Goal: Task Accomplishment & Management: Use online tool/utility

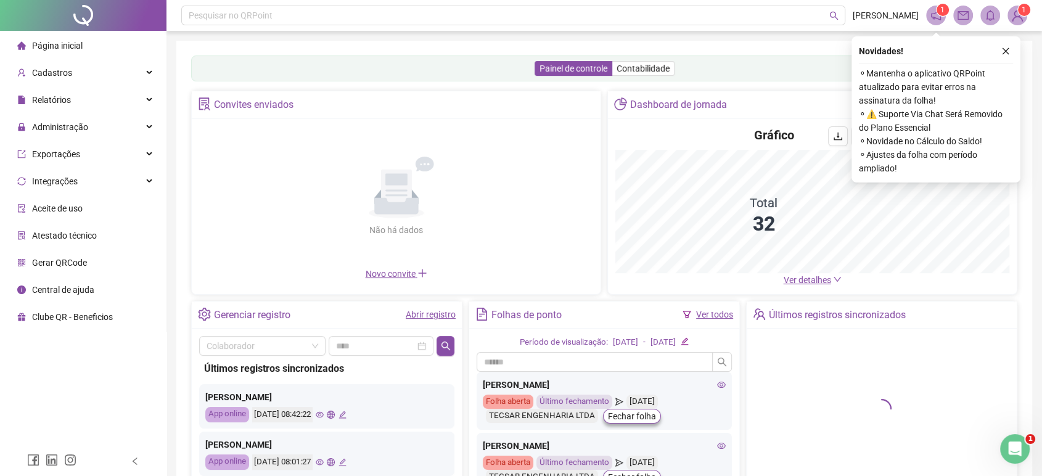
scroll to position [27, 0]
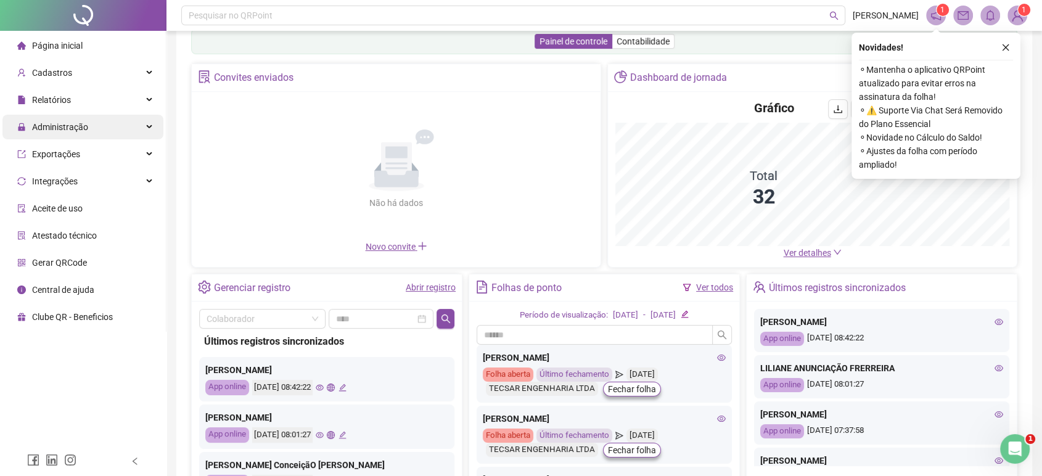
click at [60, 127] on span "Administração" at bounding box center [60, 127] width 56 height 10
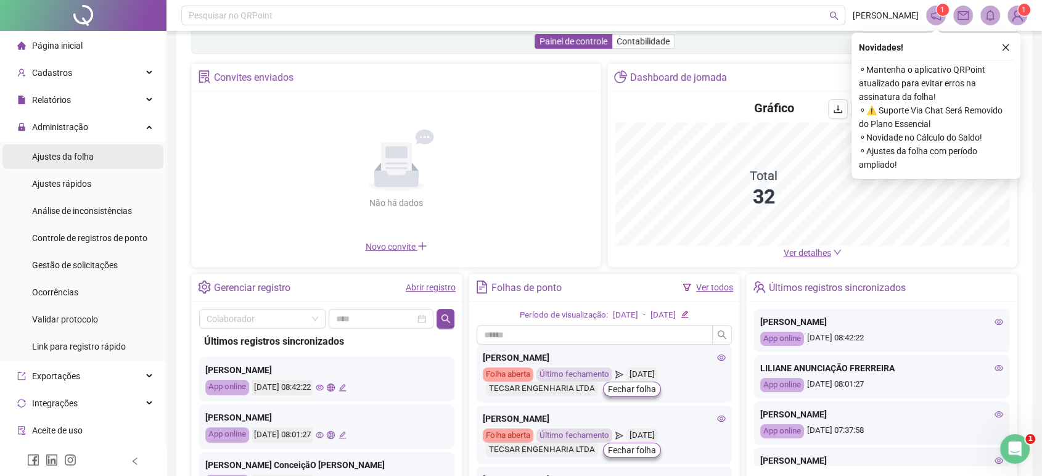
click at [102, 153] on li "Ajustes da folha" at bounding box center [82, 156] width 161 height 25
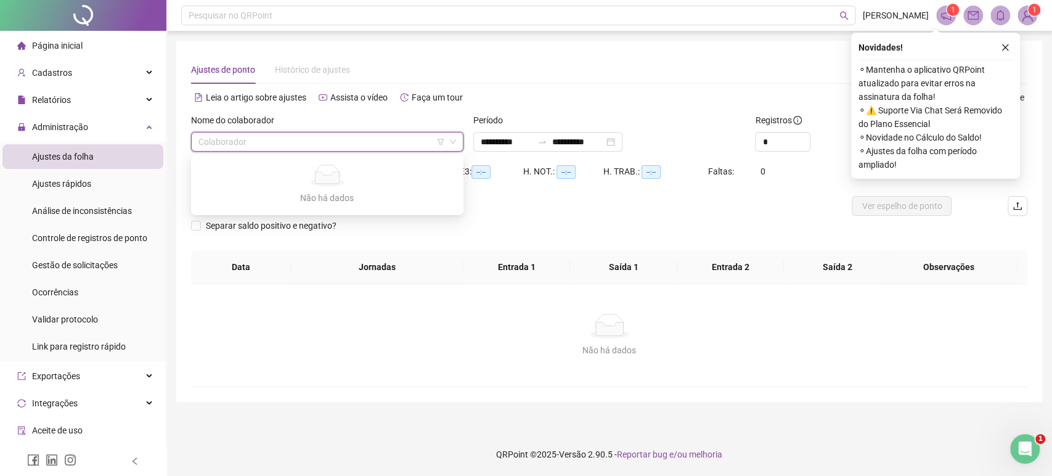
click at [257, 149] on input "search" at bounding box center [321, 142] width 247 height 18
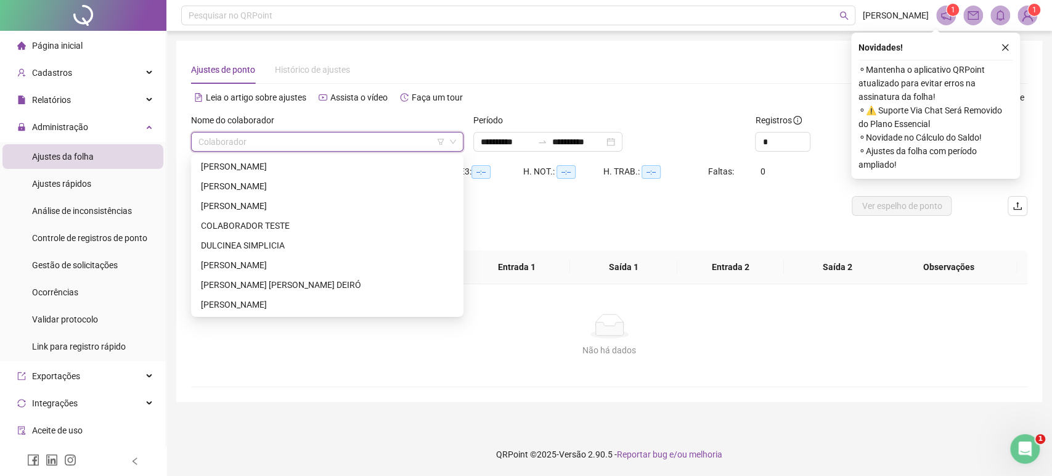
type input "**********"
click at [237, 164] on div "[PERSON_NAME]" at bounding box center [327, 167] width 253 height 14
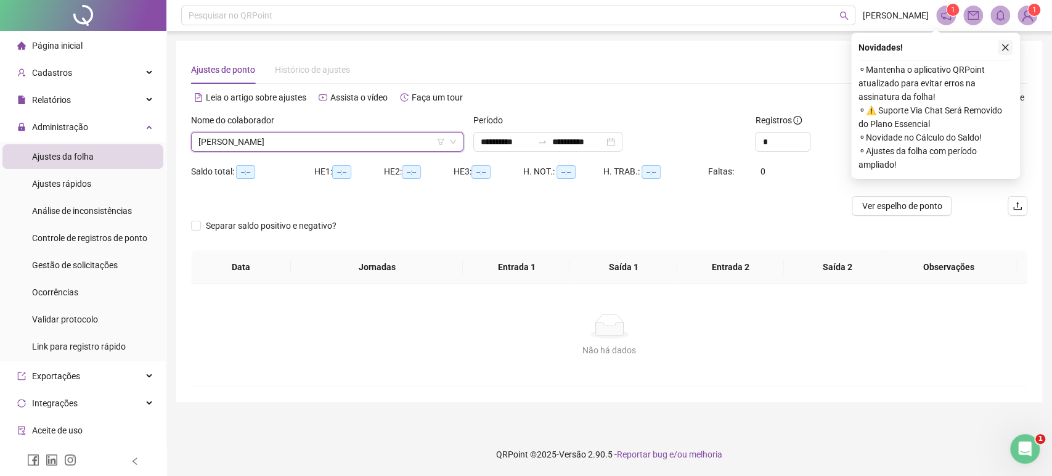
click at [1008, 46] on icon "close" at bounding box center [1005, 47] width 9 height 9
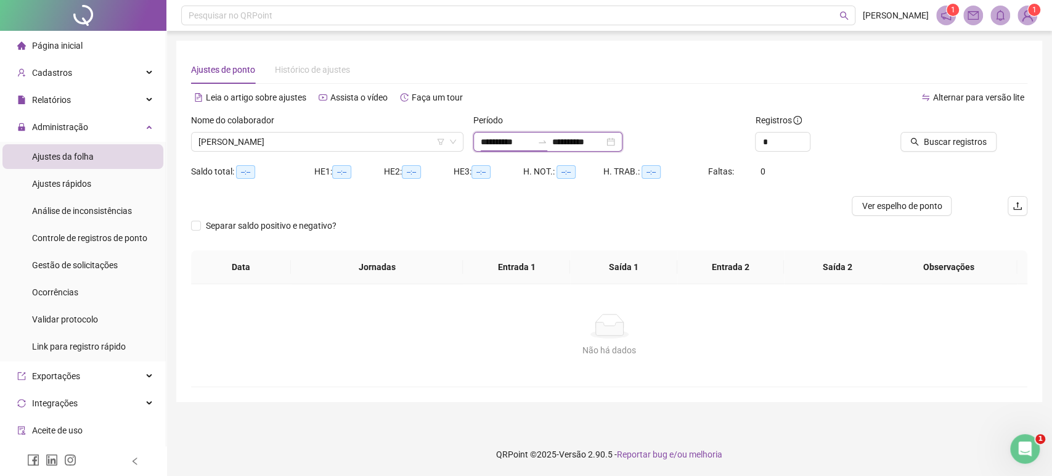
click at [489, 146] on input "**********" at bounding box center [507, 142] width 52 height 14
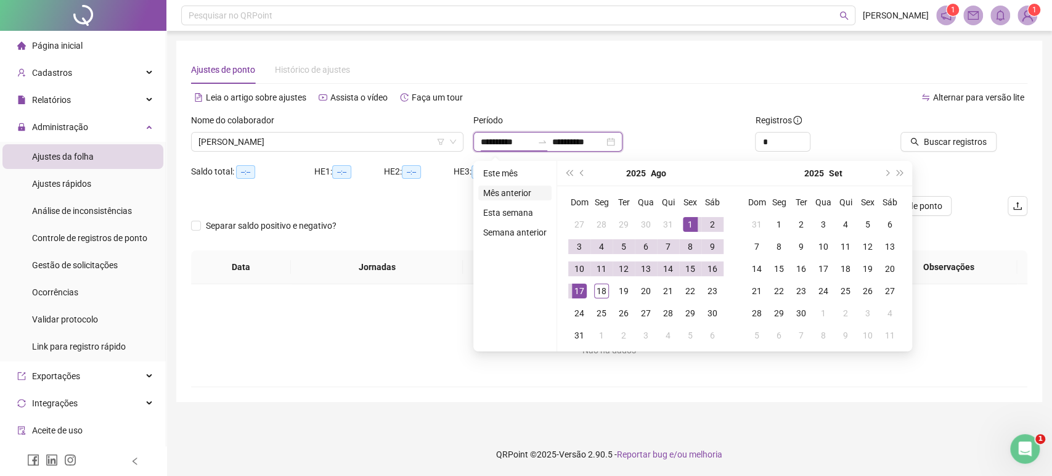
type input "**********"
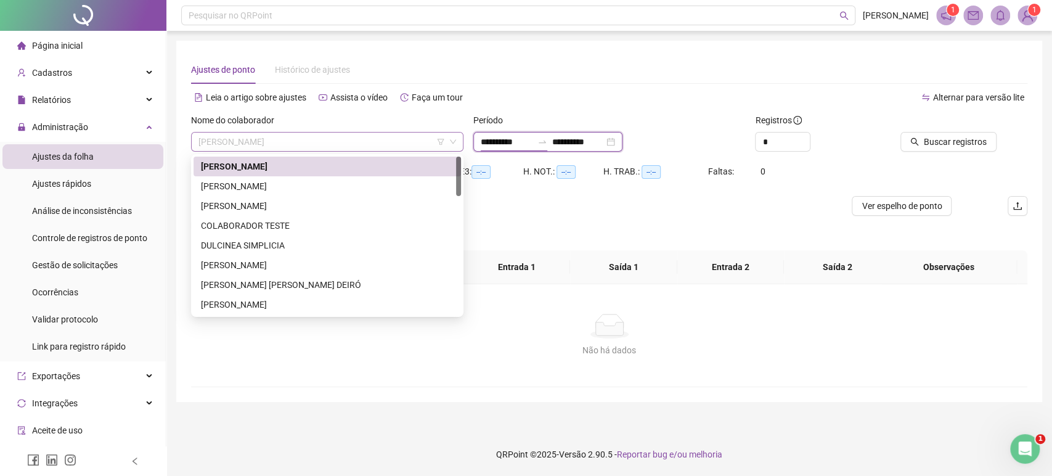
click at [407, 137] on span "[PERSON_NAME]" at bounding box center [327, 142] width 258 height 18
click at [325, 170] on div "[PERSON_NAME]" at bounding box center [327, 167] width 253 height 14
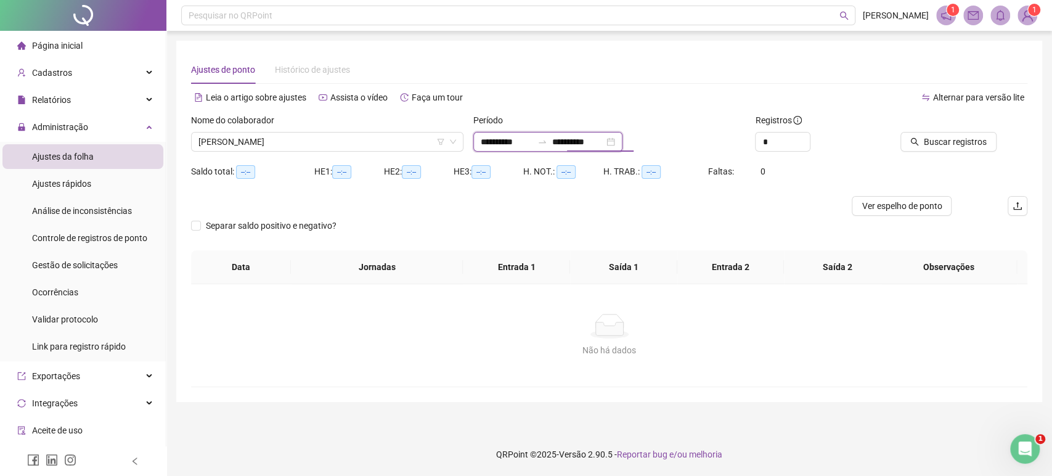
click at [604, 141] on input "**********" at bounding box center [578, 142] width 52 height 14
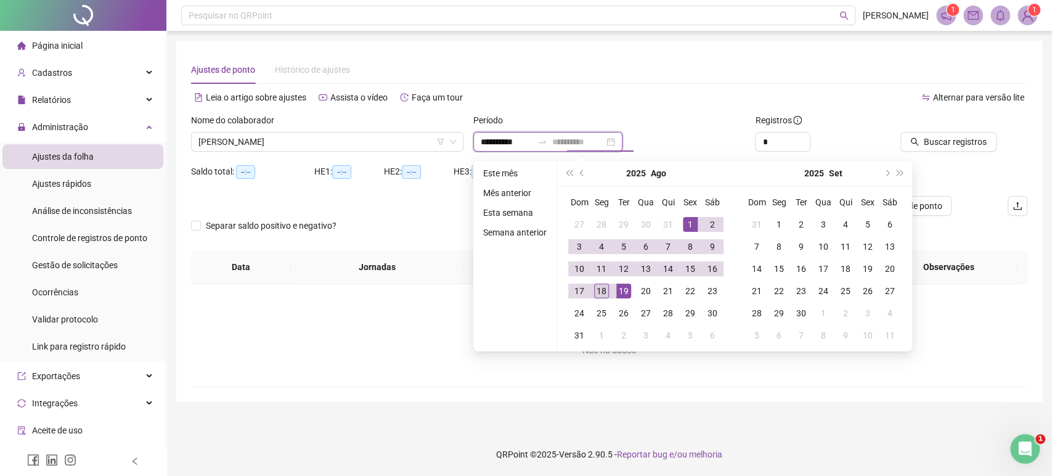
type input "**********"
click at [598, 298] on td "18" at bounding box center [601, 291] width 22 height 22
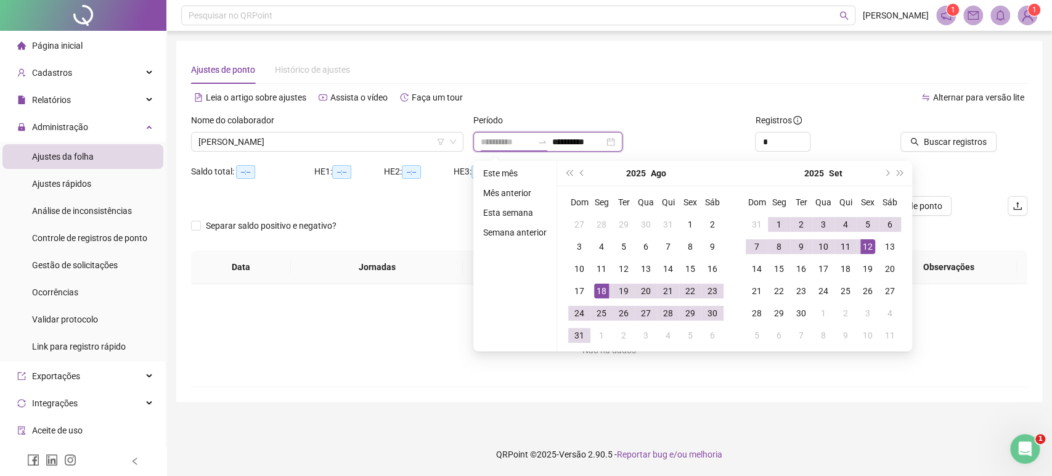
type input "**********"
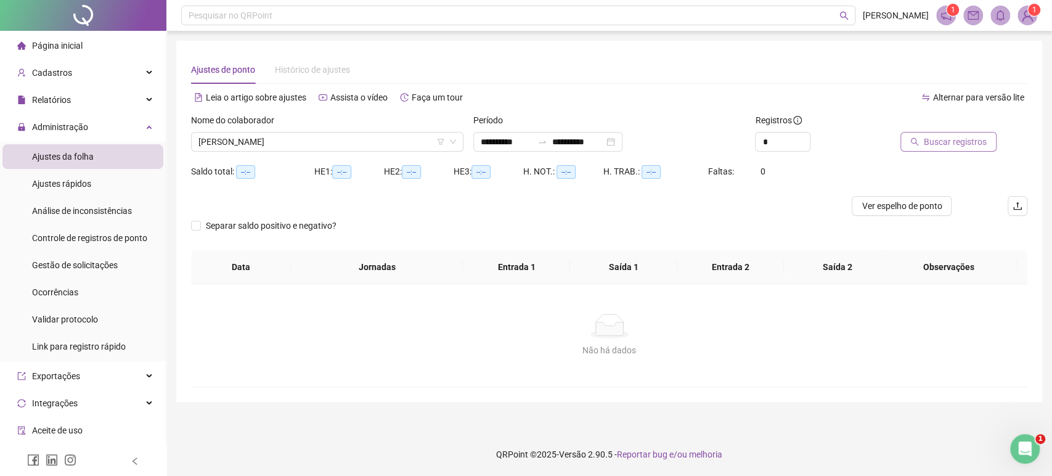
click at [932, 144] on span "Buscar registros" at bounding box center [955, 142] width 63 height 14
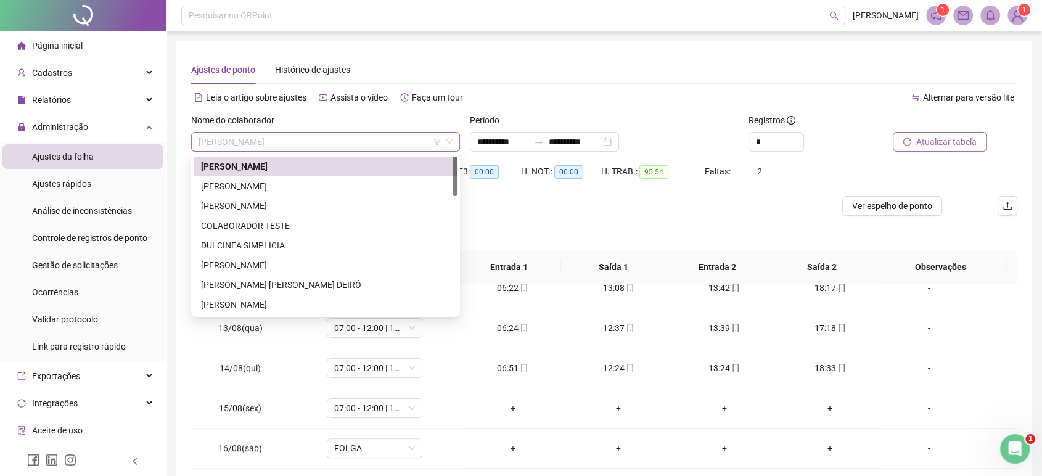
click at [249, 147] on span "[PERSON_NAME]" at bounding box center [325, 142] width 254 height 18
click at [232, 187] on div "[PERSON_NAME]" at bounding box center [325, 186] width 249 height 14
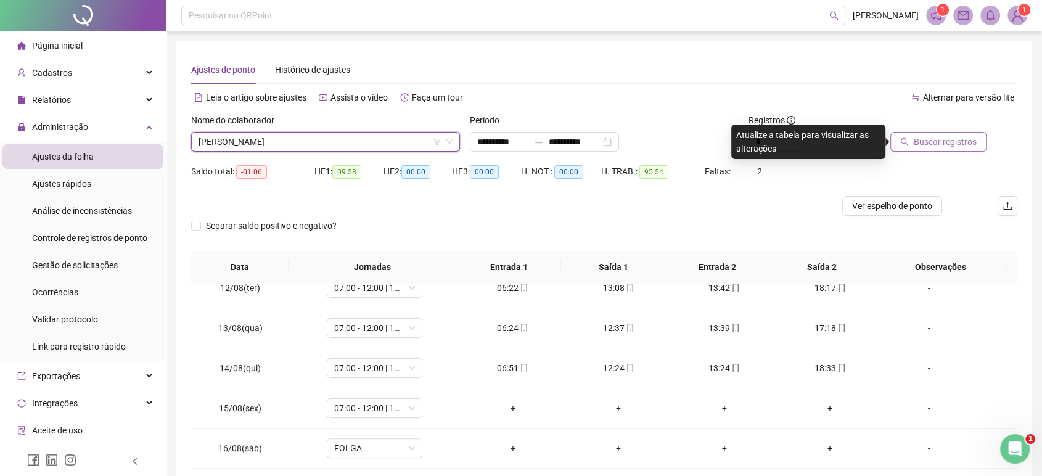
click at [947, 137] on span "Buscar registros" at bounding box center [944, 142] width 63 height 14
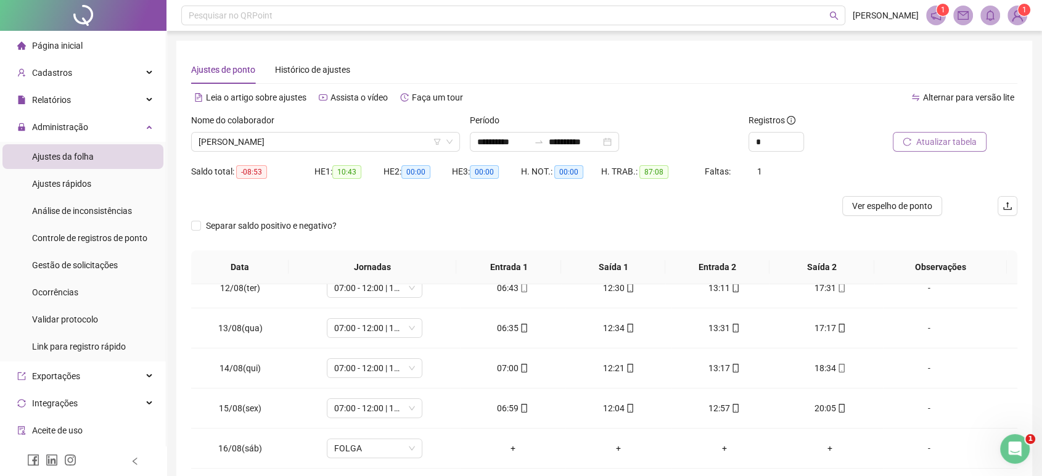
click at [332, 128] on div "Nome do colaborador" at bounding box center [325, 122] width 269 height 18
click at [315, 146] on span "[PERSON_NAME]" at bounding box center [325, 142] width 254 height 18
click at [401, 147] on span "[PERSON_NAME]" at bounding box center [325, 142] width 254 height 18
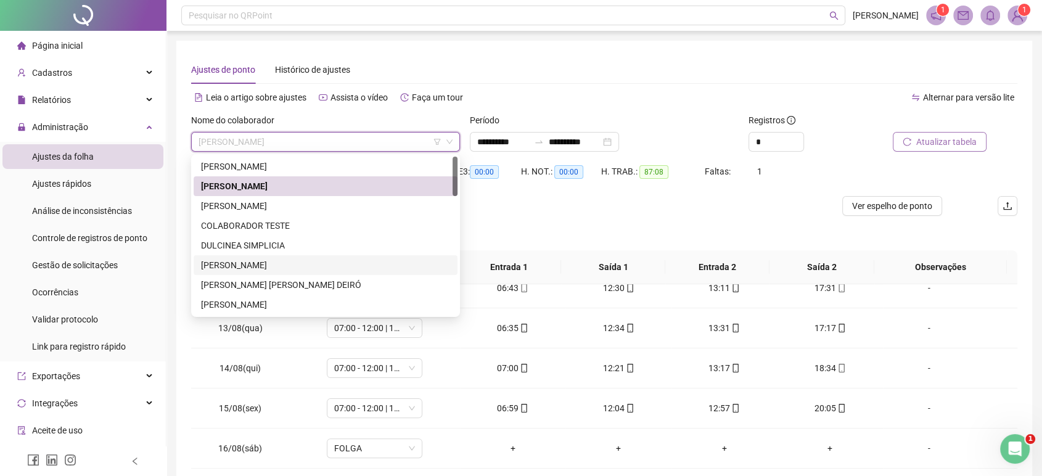
click at [268, 265] on div "[PERSON_NAME]" at bounding box center [325, 265] width 249 height 14
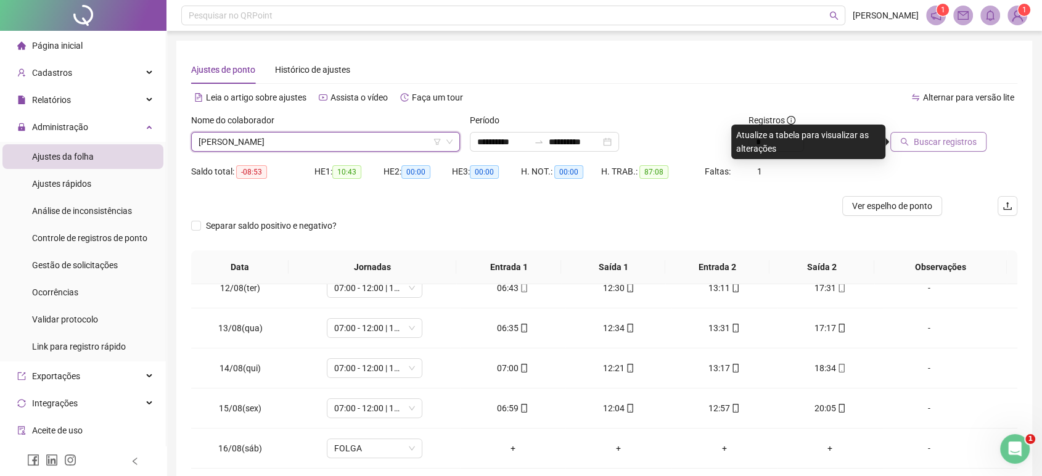
click at [938, 143] on span "Buscar registros" at bounding box center [944, 142] width 63 height 14
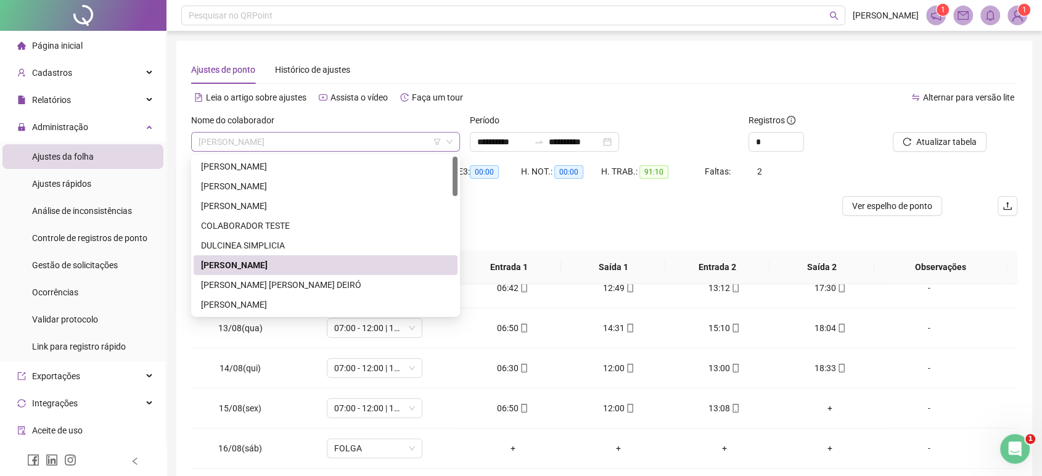
click at [277, 133] on span "[PERSON_NAME]" at bounding box center [325, 142] width 254 height 18
drag, startPoint x: 454, startPoint y: 184, endPoint x: 455, endPoint y: 215, distance: 30.8
click at [455, 215] on div "[PERSON_NAME] [PERSON_NAME] COLABORADOR TESTE [PERSON_NAME] [PERSON_NAME] [PERS…" at bounding box center [326, 255] width 264 height 197
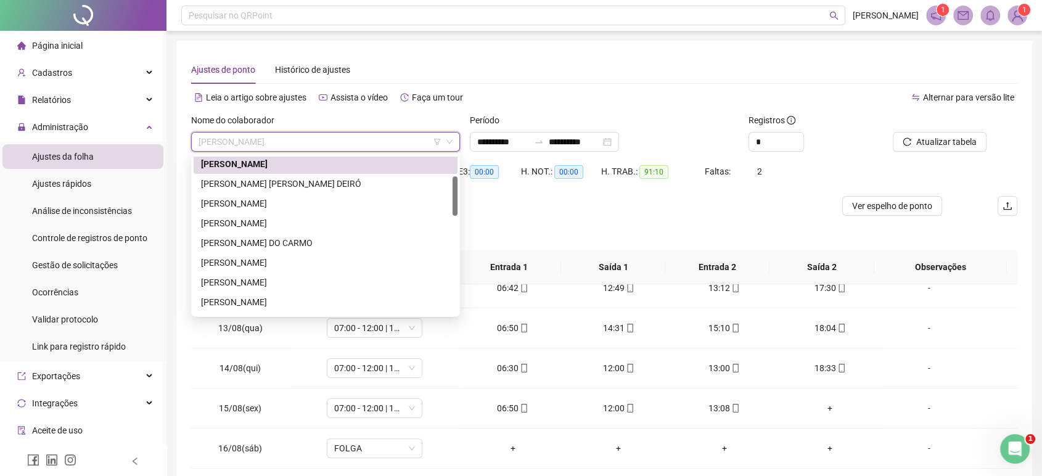
drag, startPoint x: 454, startPoint y: 163, endPoint x: 448, endPoint y: 189, distance: 27.2
click at [448, 189] on div "COLABORADOR TESTE [PERSON_NAME] [PERSON_NAME] [PERSON_NAME] DO [PERSON_NAME] IA…" at bounding box center [326, 236] width 264 height 158
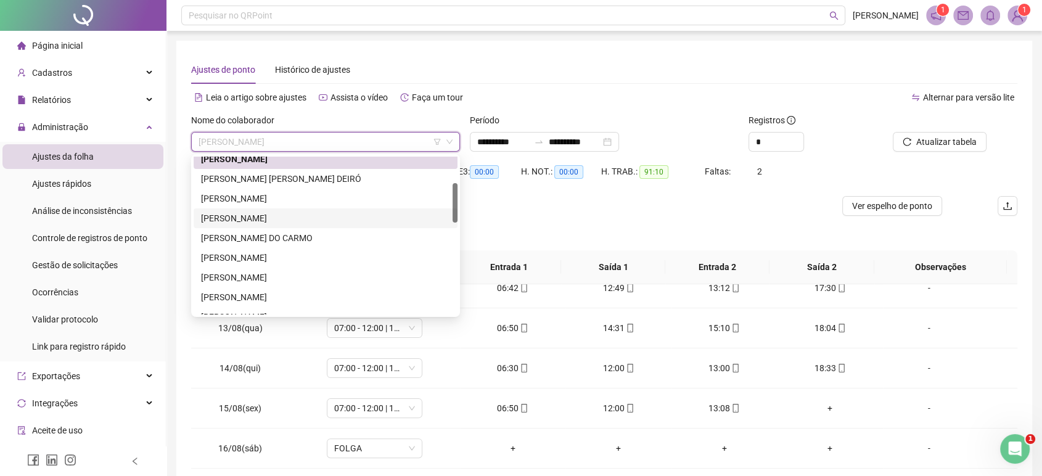
click at [367, 216] on div "[PERSON_NAME]" at bounding box center [325, 218] width 249 height 14
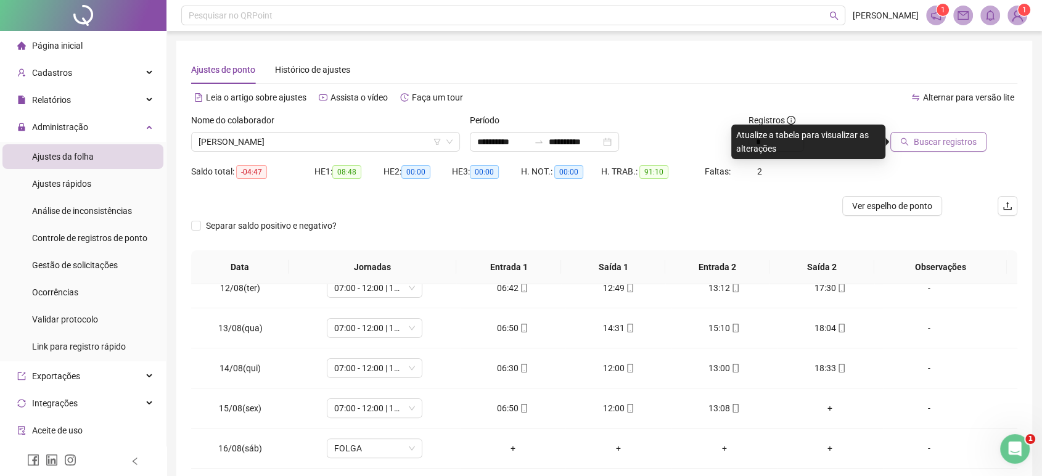
click at [917, 144] on span "Buscar registros" at bounding box center [944, 142] width 63 height 14
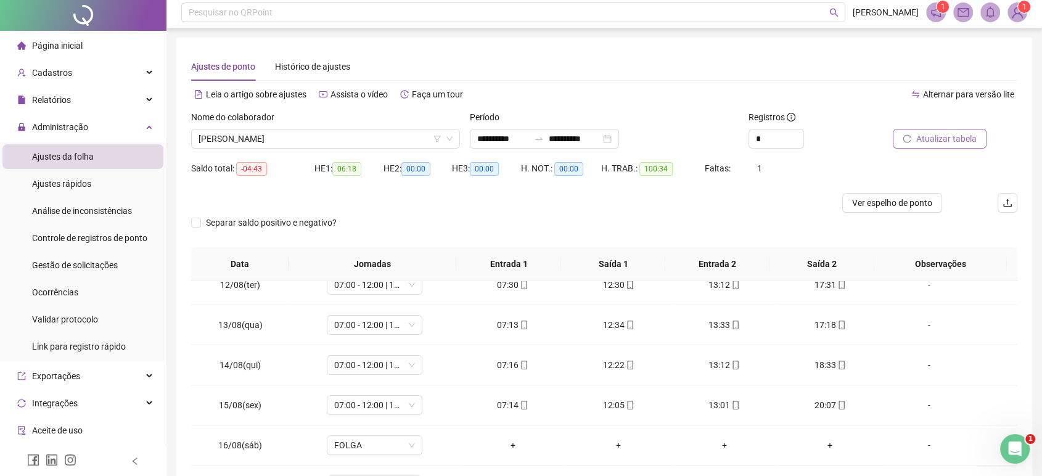
scroll to position [0, 0]
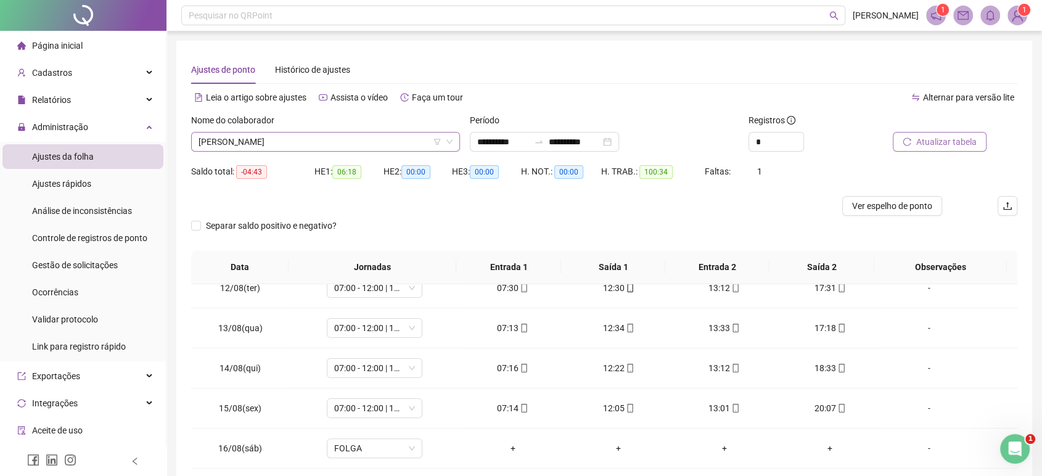
drag, startPoint x: 344, startPoint y: 131, endPoint x: 333, endPoint y: 141, distance: 15.3
click at [333, 141] on div "Nome do colaborador [PERSON_NAME]" at bounding box center [325, 132] width 269 height 38
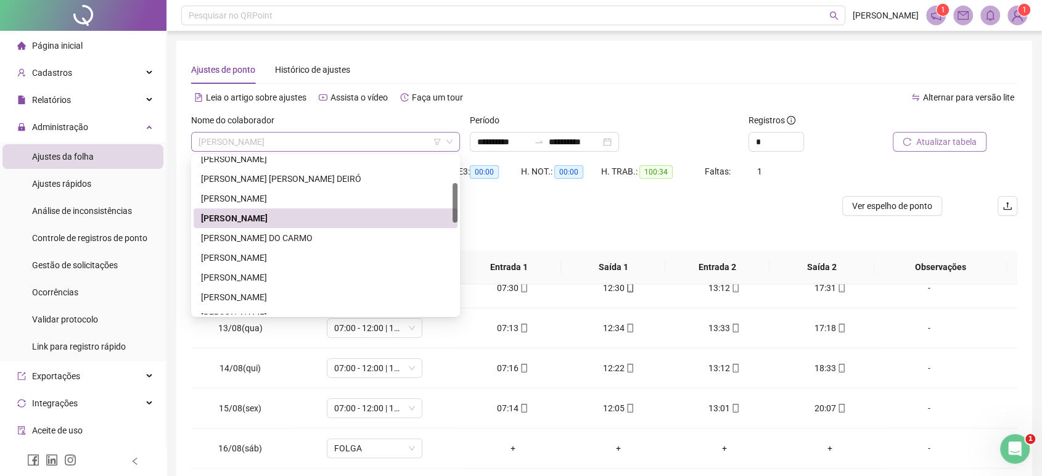
click at [333, 141] on span "[PERSON_NAME]" at bounding box center [325, 142] width 254 height 18
click at [267, 260] on div "[PERSON_NAME]" at bounding box center [325, 258] width 249 height 14
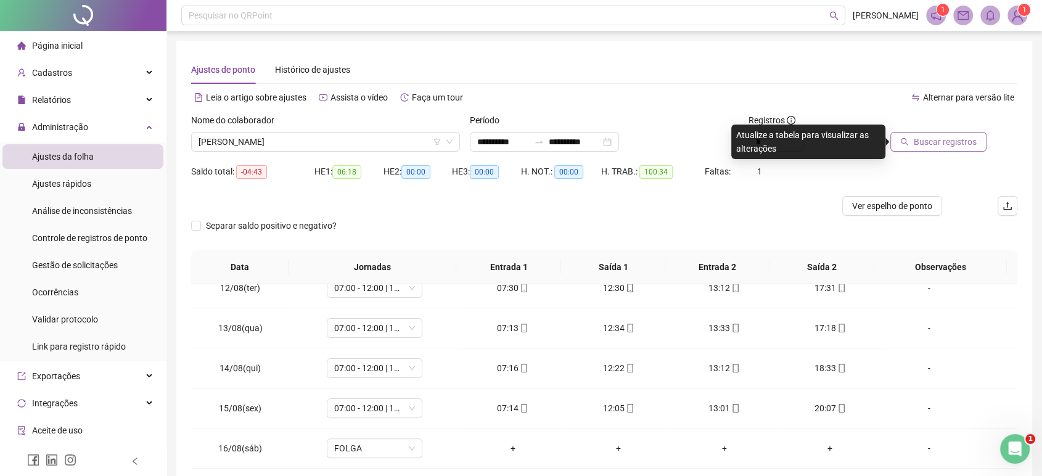
click at [947, 132] on button "Buscar registros" at bounding box center [938, 142] width 96 height 20
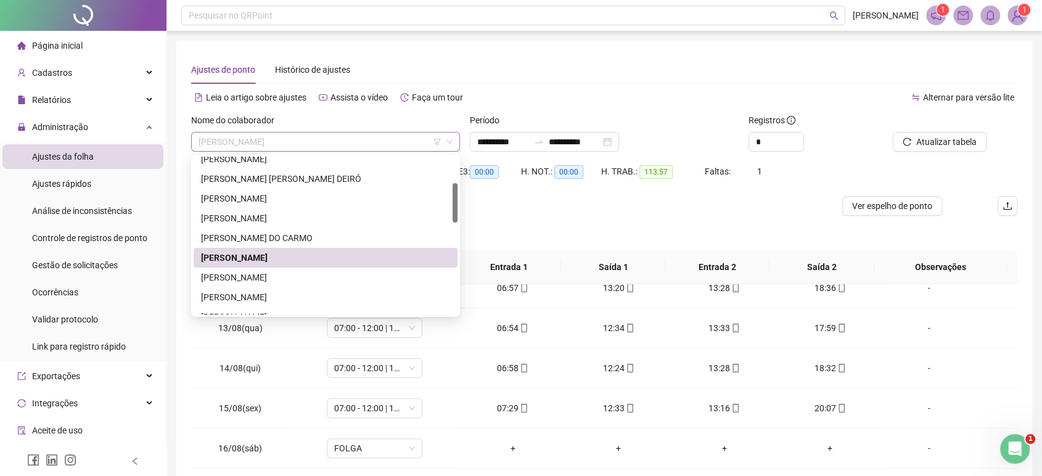
click at [381, 144] on span "[PERSON_NAME]" at bounding box center [325, 142] width 254 height 18
click at [274, 289] on div "[PERSON_NAME]" at bounding box center [326, 297] width 264 height 20
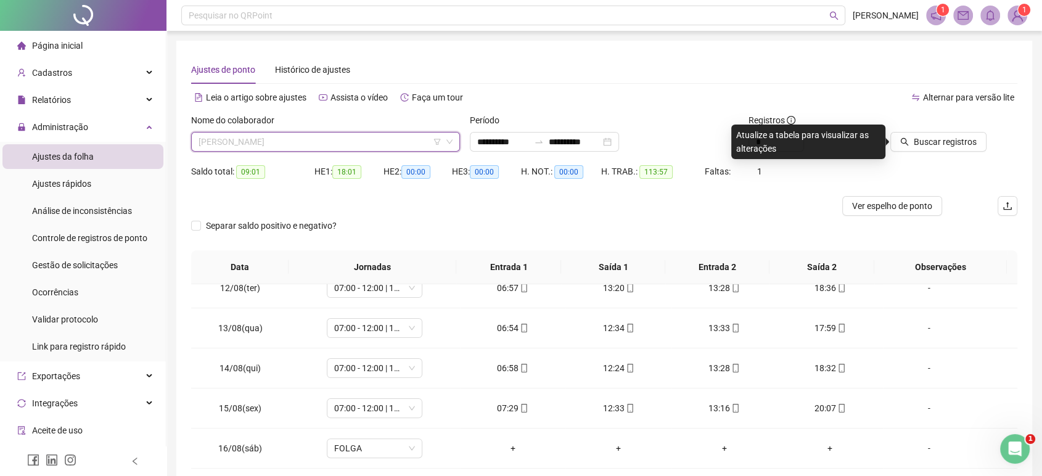
click at [412, 136] on span "[PERSON_NAME]" at bounding box center [325, 142] width 254 height 18
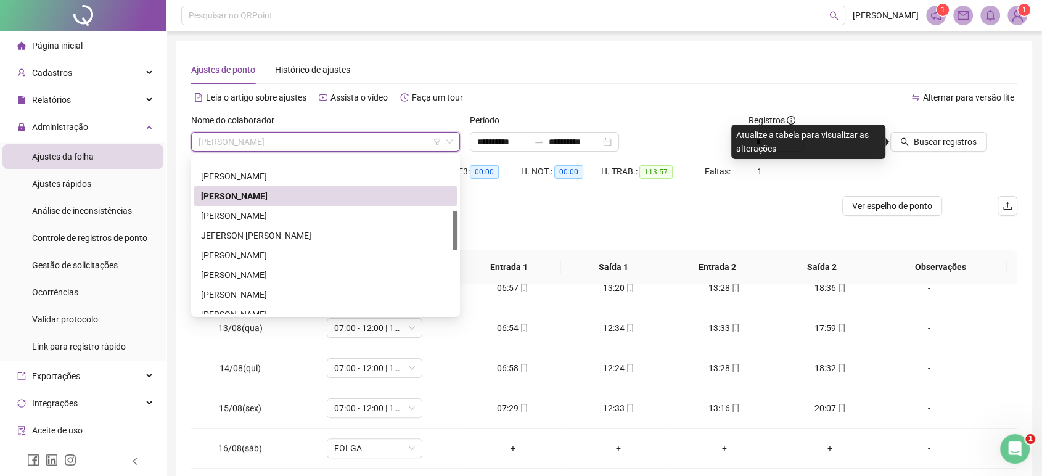
drag, startPoint x: 454, startPoint y: 213, endPoint x: 444, endPoint y: 240, distance: 29.4
click at [444, 240] on div "[PERSON_NAME] [PERSON_NAME] [PERSON_NAME]" at bounding box center [326, 236] width 264 height 158
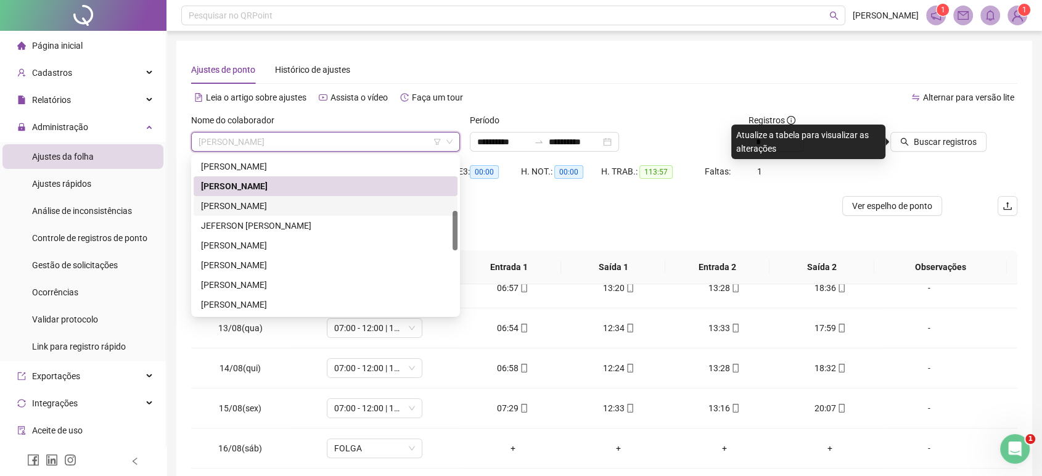
click at [366, 203] on div "[PERSON_NAME]" at bounding box center [325, 206] width 249 height 14
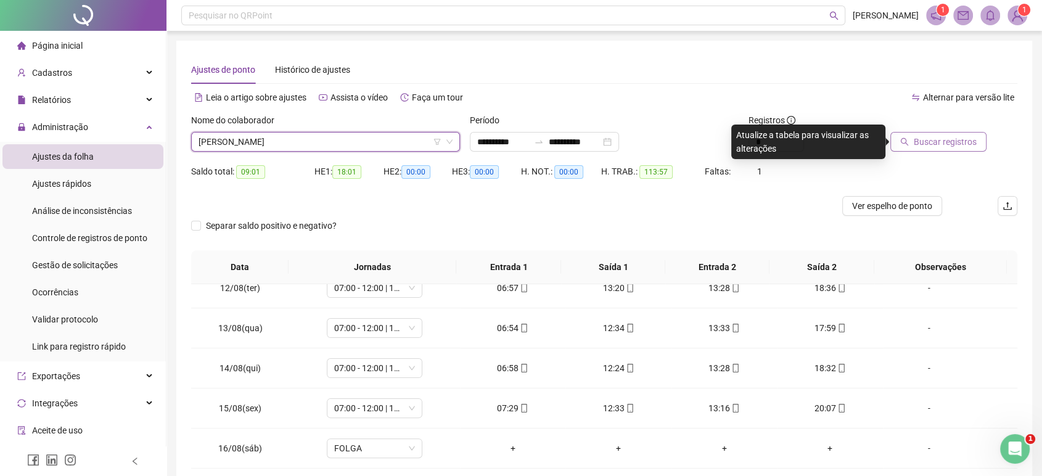
click at [912, 142] on button "Buscar registros" at bounding box center [938, 142] width 96 height 20
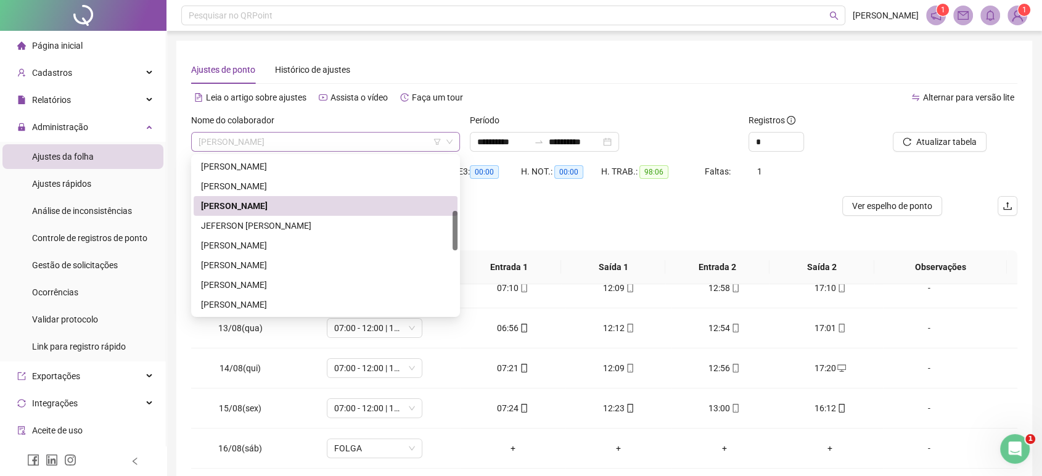
click at [414, 139] on span "[PERSON_NAME]" at bounding box center [325, 142] width 254 height 18
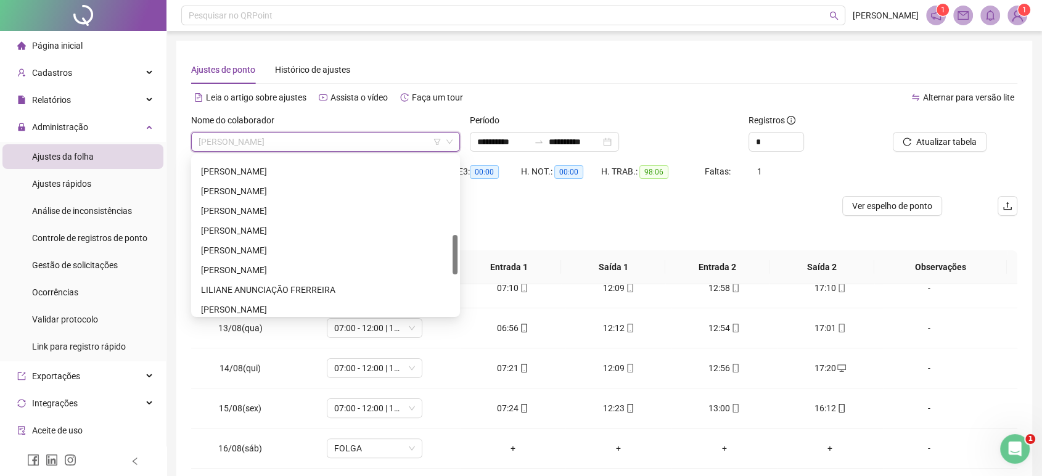
scroll to position [316, 0]
drag, startPoint x: 454, startPoint y: 229, endPoint x: 451, endPoint y: 253, distance: 24.8
click at [451, 253] on div "[PERSON_NAME] [PERSON_NAME] [PERSON_NAME] DA PAIXÃO [PERSON_NAME] ANUNCIAÇÃO FR…" at bounding box center [326, 236] width 264 height 158
click at [395, 226] on div "[PERSON_NAME]" at bounding box center [325, 226] width 249 height 14
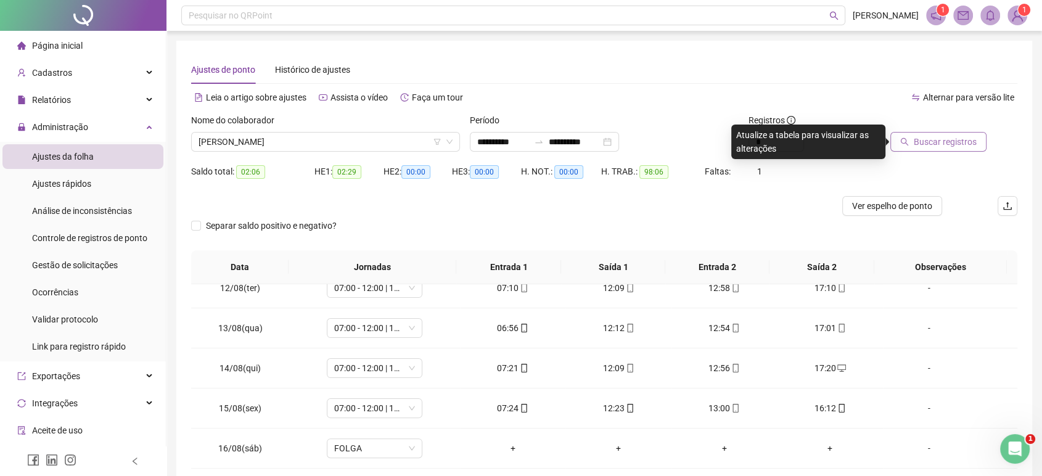
click at [941, 142] on span "Buscar registros" at bounding box center [944, 142] width 63 height 14
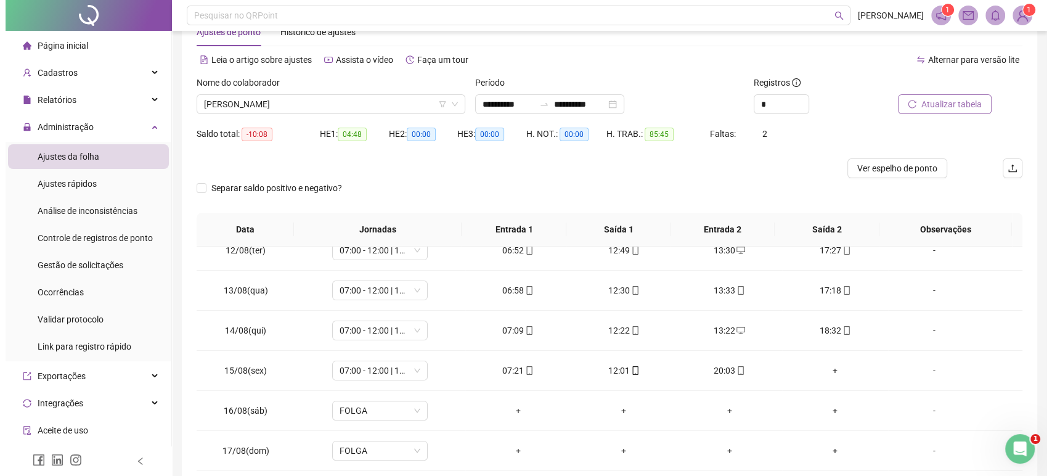
scroll to position [0, 0]
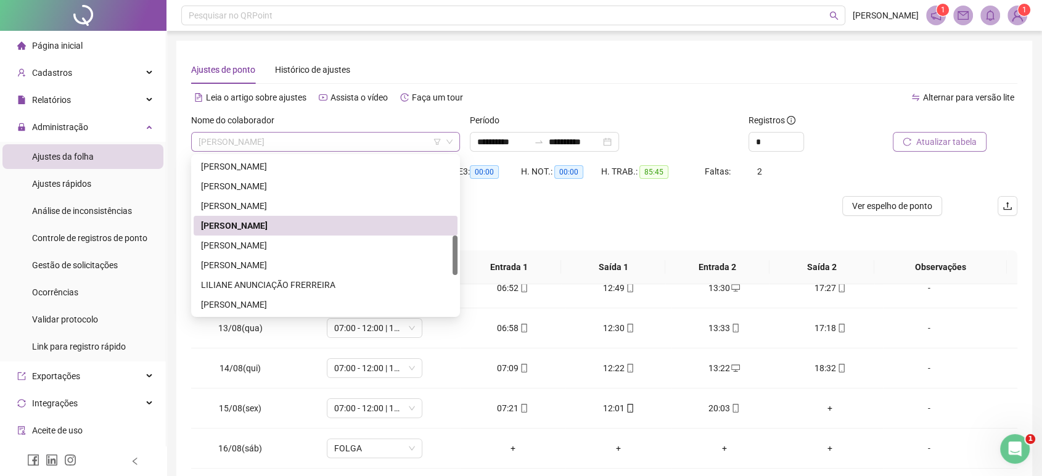
click at [247, 136] on span "[PERSON_NAME]" at bounding box center [325, 142] width 254 height 18
click at [274, 262] on div "[PERSON_NAME]" at bounding box center [325, 265] width 249 height 14
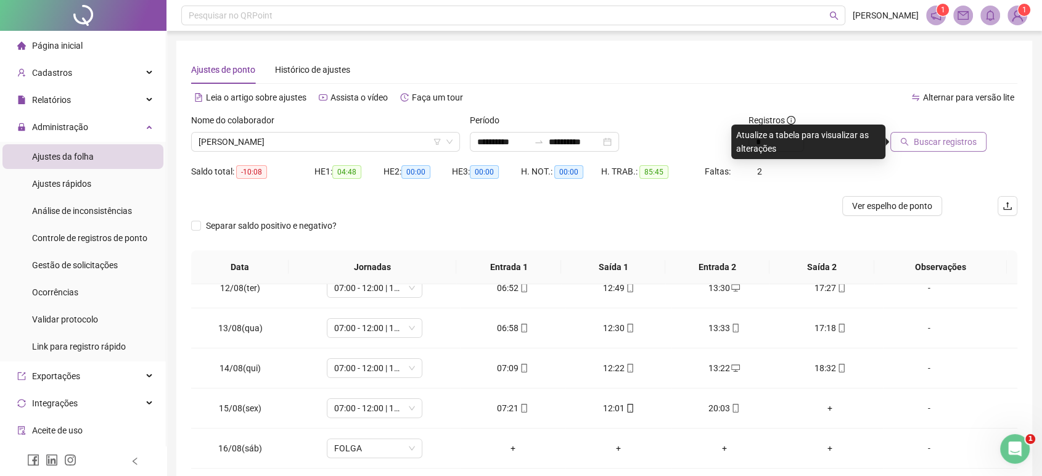
drag, startPoint x: 947, startPoint y: 130, endPoint x: 942, endPoint y: 137, distance: 8.4
click at [942, 137] on div "Buscar registros" at bounding box center [937, 132] width 99 height 38
click at [942, 137] on span "Buscar registros" at bounding box center [944, 142] width 63 height 14
